Goal: Information Seeking & Learning: Check status

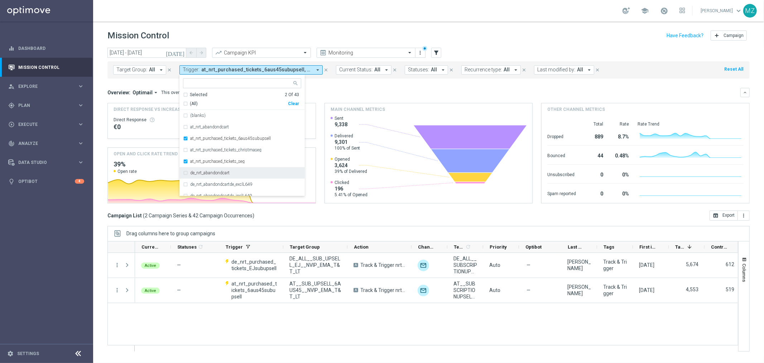
scroll to position [40, 0]
click at [269, 67] on span "at_nrt_purchased_tickets_6aus45subupsell, at_nrt_purchased_tickets_seg, de_nrt_…" at bounding box center [256, 70] width 110 height 6
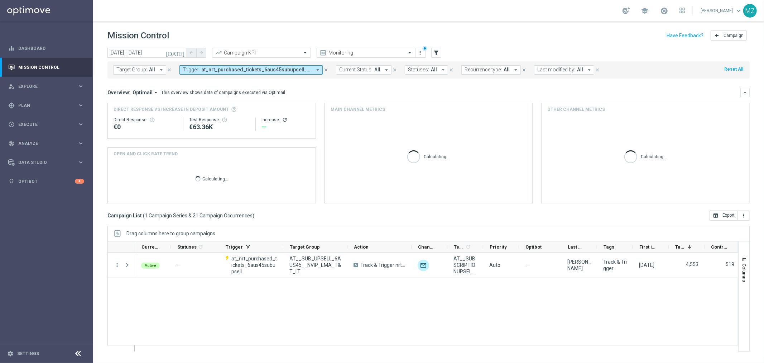
click at [269, 70] on span "at_nrt_purchased_tickets_6aus45subupsell, at_nrt_purchased_tickets_seg" at bounding box center [256, 70] width 110 height 6
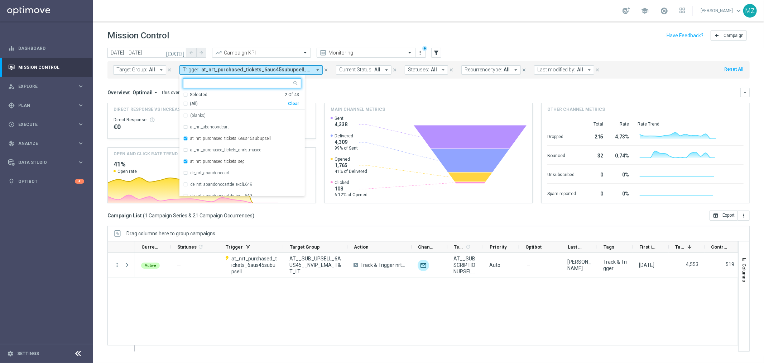
click at [0, 0] on div "Clear" at bounding box center [0, 0] width 0 height 0
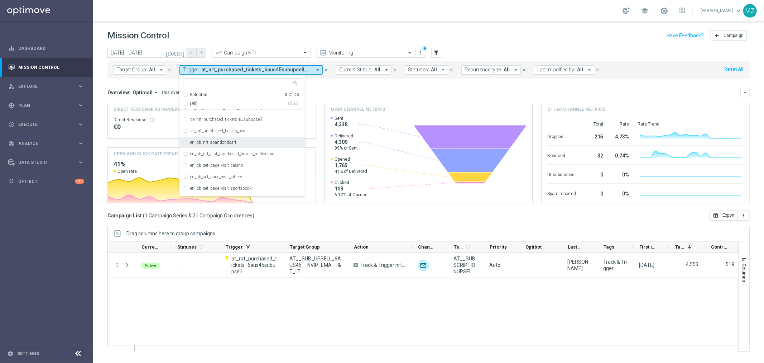
scroll to position [159, 0]
click at [220, 129] on label "en_gb_nrt_abandondcart" at bounding box center [213, 128] width 46 height 4
click at [185, 52] on icon "[DATE]" at bounding box center [175, 52] width 19 height 6
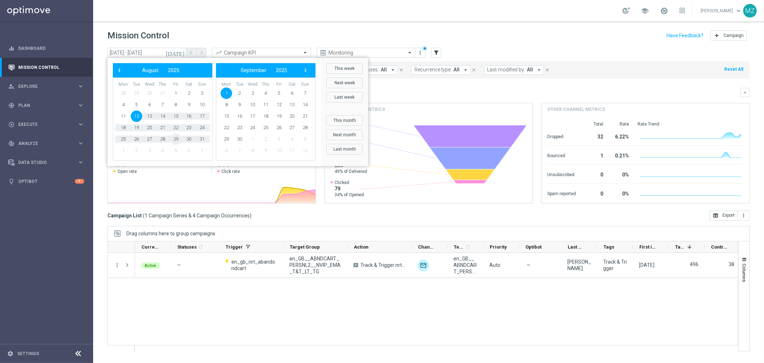
click at [174, 139] on span "29" at bounding box center [175, 138] width 11 height 11
click at [228, 94] on span "1" at bounding box center [226, 92] width 11 height 11
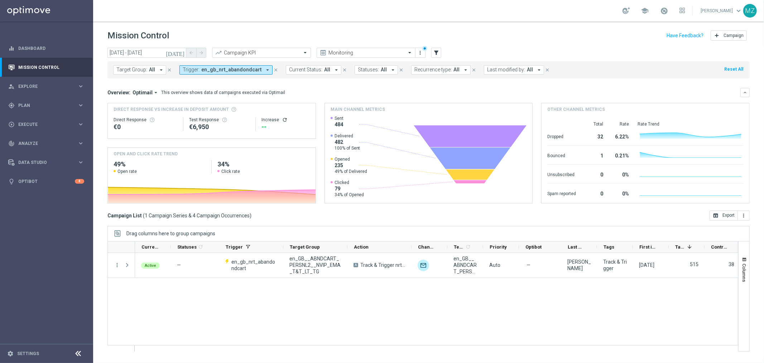
click at [282, 119] on icon "refresh" at bounding box center [285, 120] width 6 height 6
click at [180, 51] on icon "[DATE]" at bounding box center [175, 52] width 19 height 6
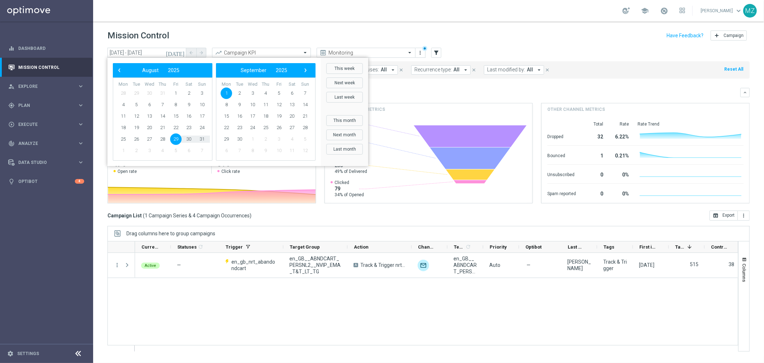
click at [180, 51] on icon "[DATE]" at bounding box center [175, 52] width 19 height 6
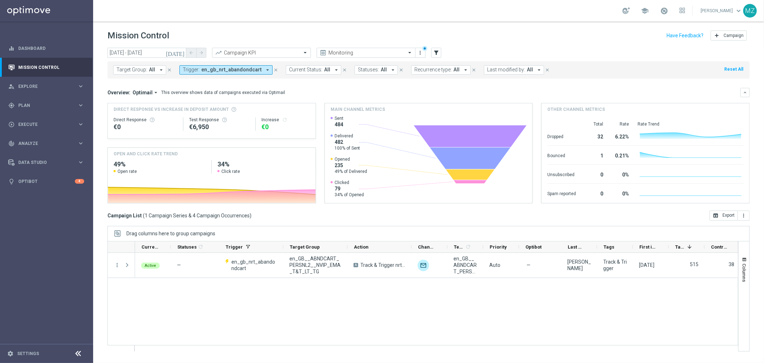
click at [220, 70] on span "en_gb_nrt_abandondcart" at bounding box center [231, 70] width 60 height 6
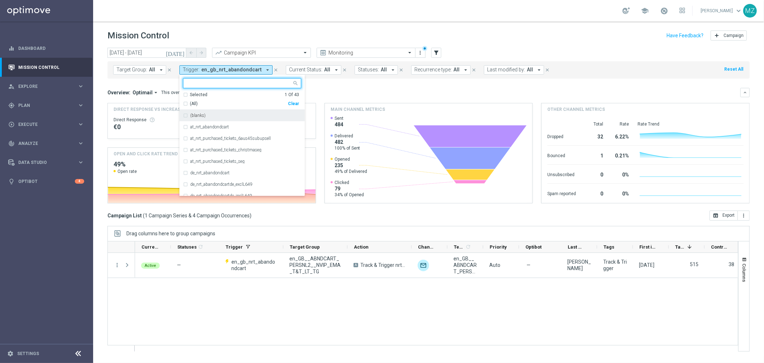
click at [0, 0] on div "Clear" at bounding box center [0, 0] width 0 height 0
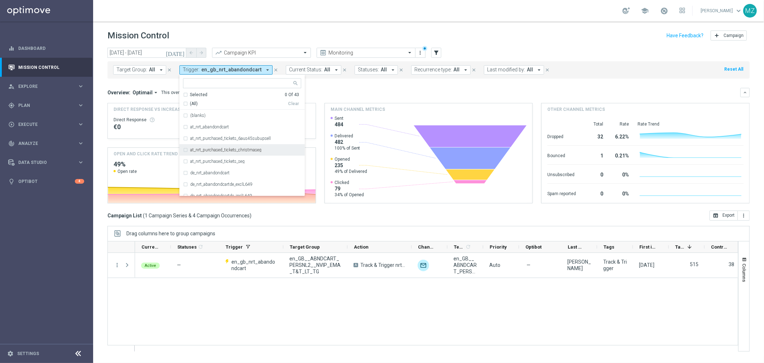
click at [264, 149] on div "at_nrt_purchased_tickets_christmaseg" at bounding box center [245, 150] width 111 height 4
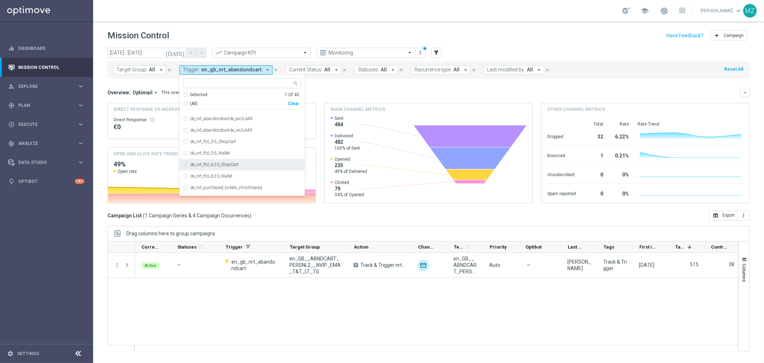
scroll to position [80, 0]
click at [259, 171] on label "de_nrt_purchased_tickets_christmaseg" at bounding box center [226, 173] width 72 height 4
click at [182, 53] on icon "[DATE]" at bounding box center [175, 52] width 19 height 6
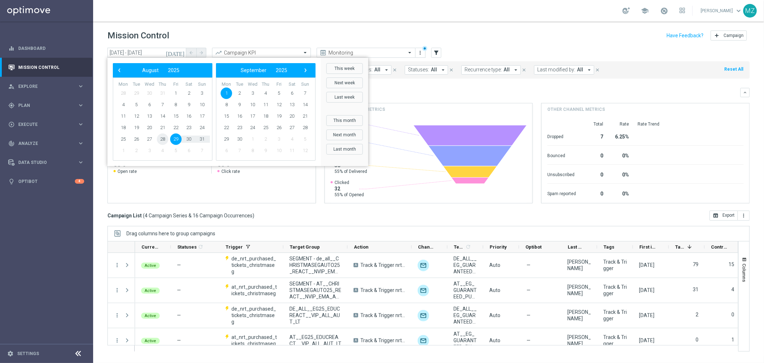
click at [159, 140] on span "28" at bounding box center [162, 138] width 11 height 11
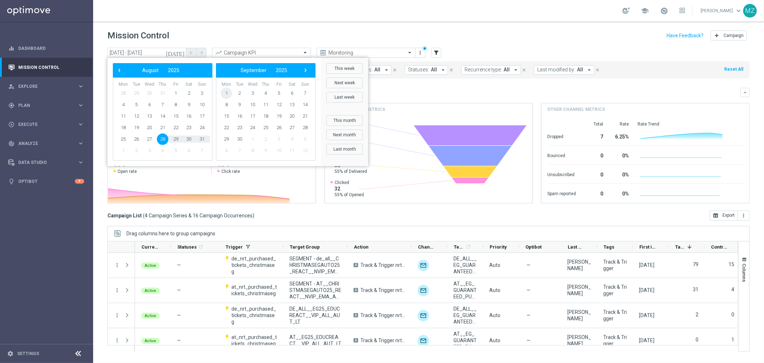
click at [222, 94] on span "1" at bounding box center [226, 92] width 11 height 11
type input "[DATE] - [DATE]"
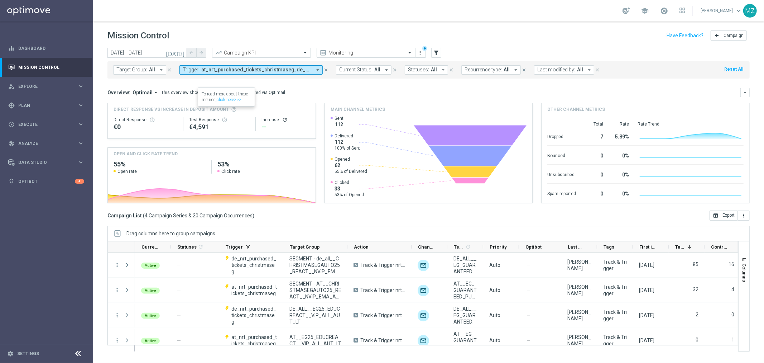
click at [247, 66] on button "Trigger: at_nrt_purchased_tickets_christmaseg, de_nrt_purchased_tickets_christm…" at bounding box center [250, 69] width 143 height 9
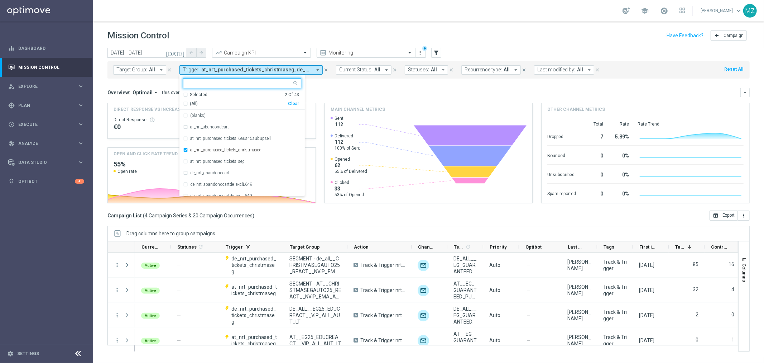
click at [0, 0] on div "Clear" at bounding box center [0, 0] width 0 height 0
click at [281, 8] on div "school [PERSON_NAME] keyboard_arrow_down MZ" at bounding box center [428, 10] width 671 height 21
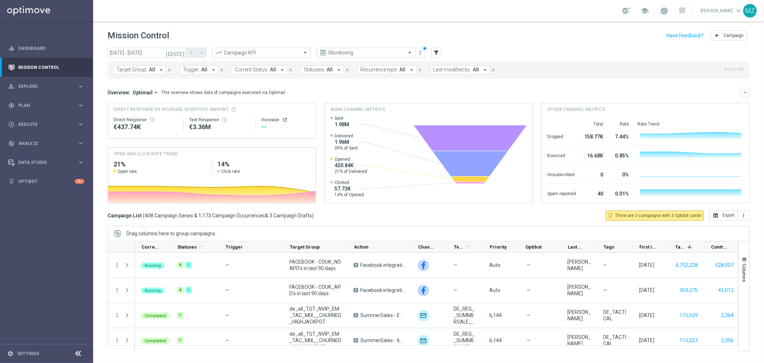
click at [201, 70] on span "All" at bounding box center [204, 70] width 6 height 6
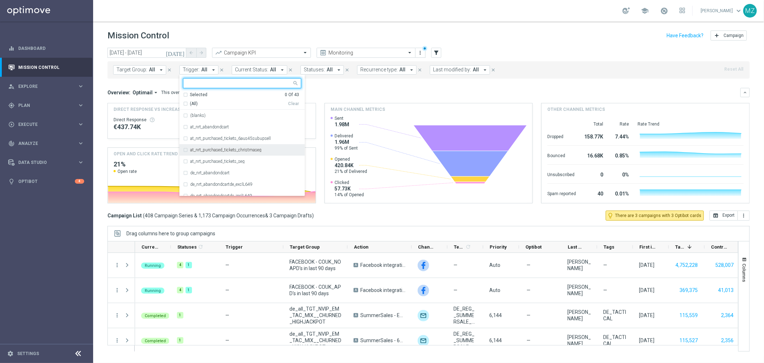
click at [260, 149] on label "at_nrt_purchased_tickets_christmaseg" at bounding box center [225, 150] width 71 height 4
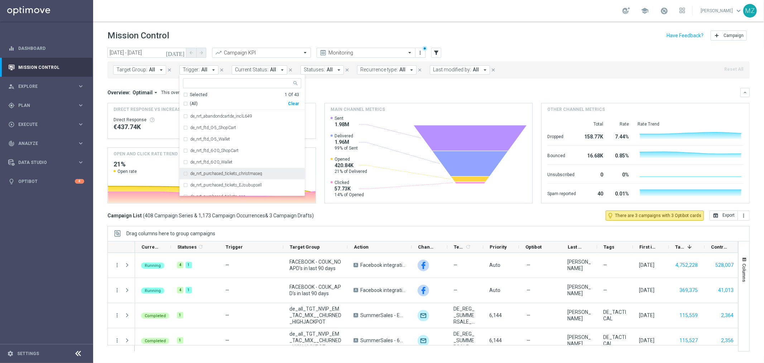
click at [263, 171] on div "de_nrt_purchased_tickets_christmaseg" at bounding box center [245, 173] width 111 height 4
click at [536, 34] on div "Mission Control add Campaign" at bounding box center [428, 36] width 642 height 14
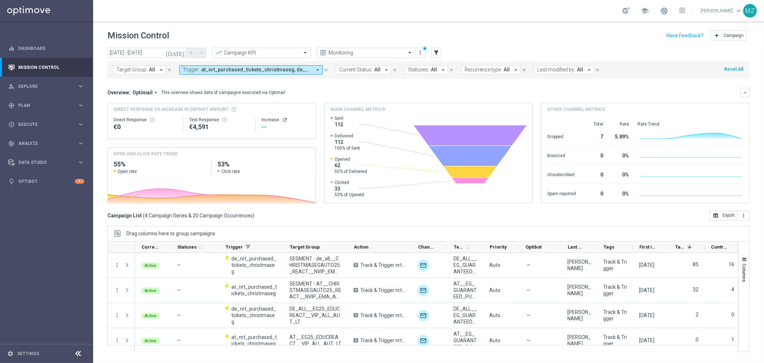
click at [285, 118] on icon "refresh" at bounding box center [285, 120] width 6 height 6
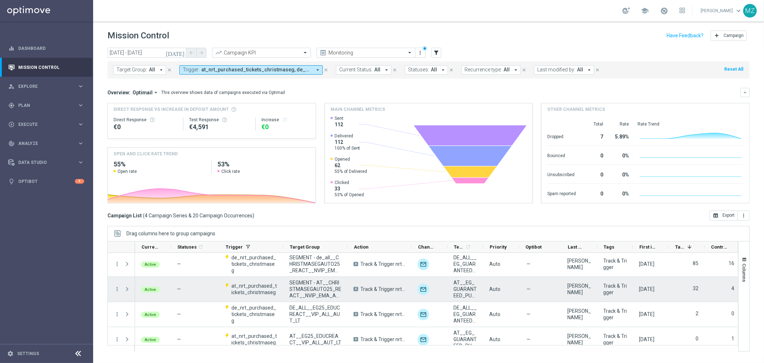
scroll to position [0, 0]
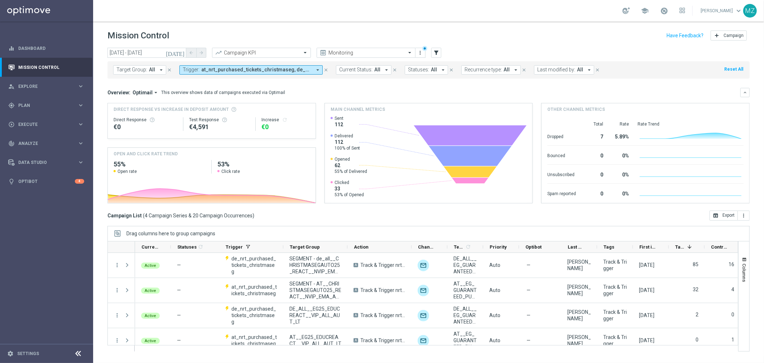
click at [243, 72] on span "at_nrt_purchased_tickets_christmaseg, de_nrt_purchased_tickets_christmaseg" at bounding box center [256, 70] width 110 height 6
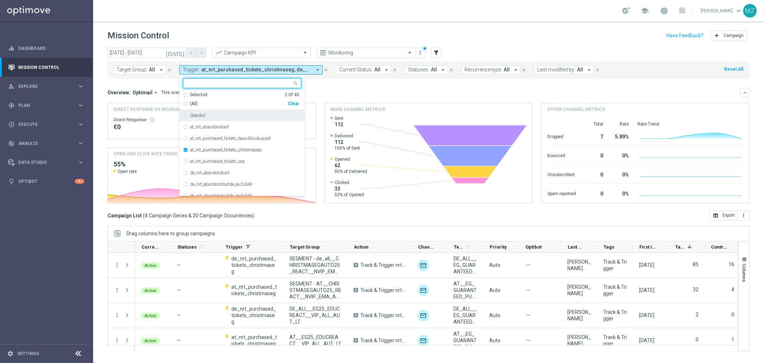
click at [0, 0] on div "Clear" at bounding box center [0, 0] width 0 height 0
click at [151, 71] on span "All" at bounding box center [152, 70] width 6 height 6
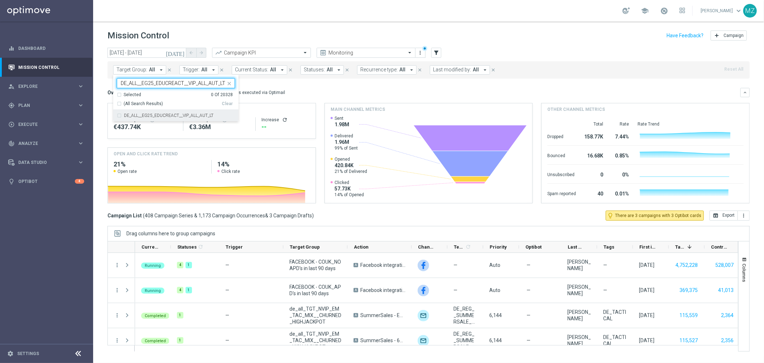
click at [162, 114] on label "DE_ALL__EG25_EDUCREACT__VIP_ALL_AUT_LT" at bounding box center [169, 115] width 90 height 4
type input "DE_ALL__EG25_EDUCREACT__VIP_ALL_AUT_LT"
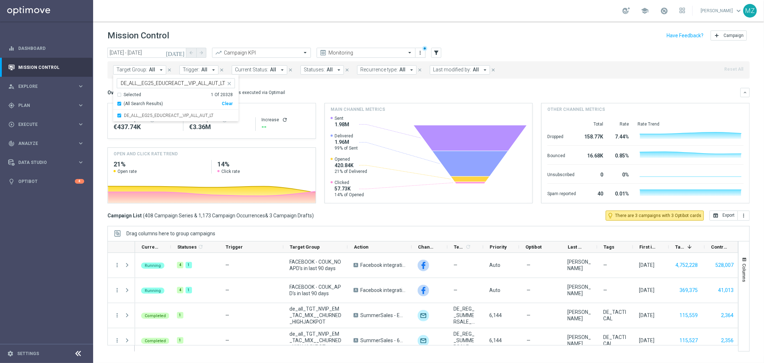
click at [478, 25] on header "Mission Control add Campaign" at bounding box center [428, 34] width 671 height 26
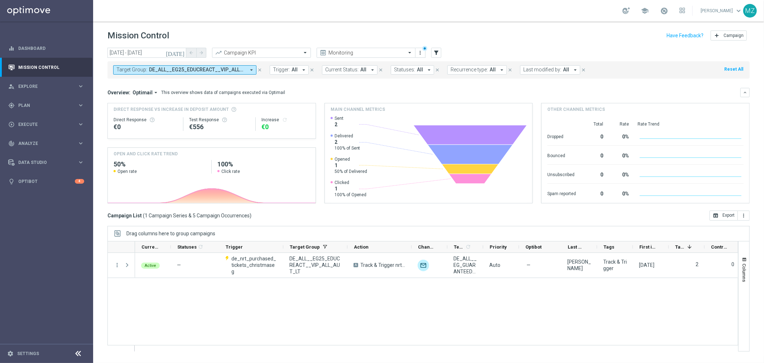
click at [179, 67] on span "DE_ALL__EG25_EDUCREACT__VIP_ALL_AUT_LT" at bounding box center [197, 70] width 96 height 6
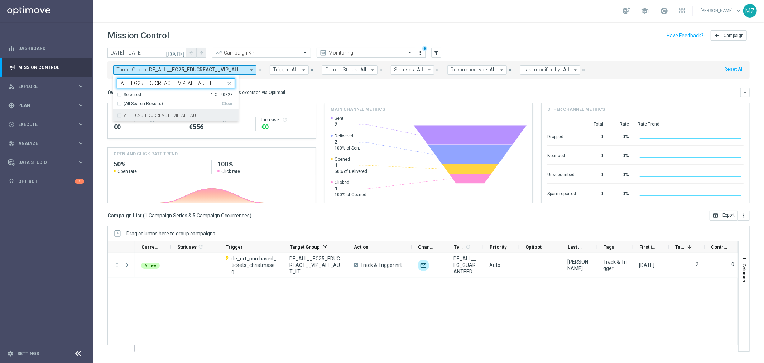
click at [195, 116] on label "AT__EG25_EDUCREACT__VIP_ALL_AUT_LT" at bounding box center [164, 115] width 80 height 4
type input "AT__EG25_EDUCREACT__VIP_ALL_AUT_LT"
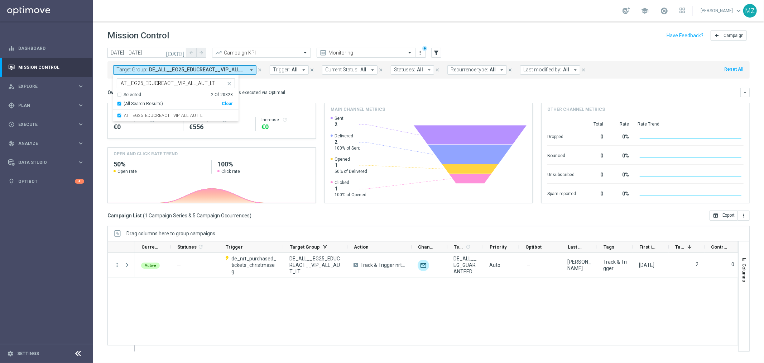
click at [346, 33] on div "Mission Control add Campaign" at bounding box center [428, 36] width 642 height 14
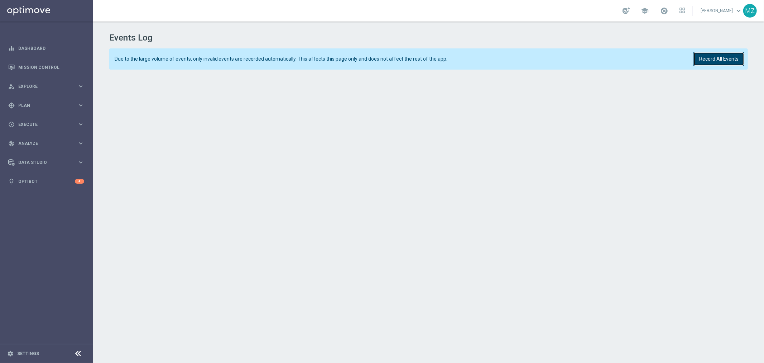
click at [719, 63] on button "Record All Events" at bounding box center [719, 59] width 51 height 14
click at [707, 61] on button "Record All Events" at bounding box center [719, 59] width 51 height 14
